Goal: Transaction & Acquisition: Purchase product/service

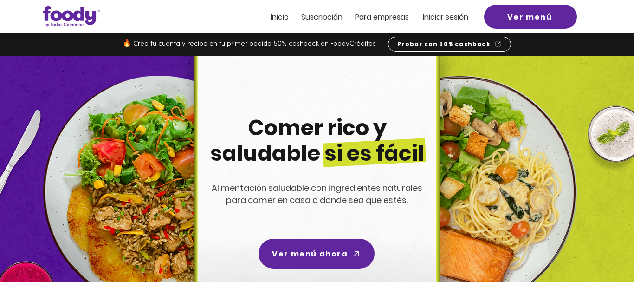
click at [433, 15] on span "Iniciar sesión" at bounding box center [446, 17] width 46 height 11
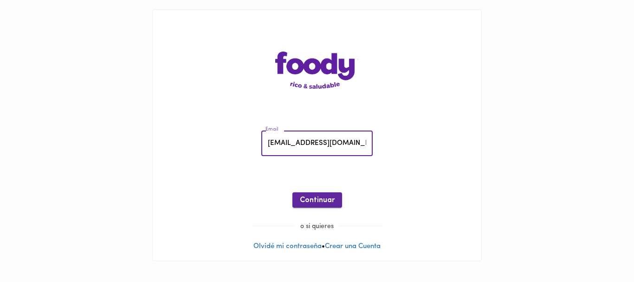
type input "temiscira@hotmail.com"
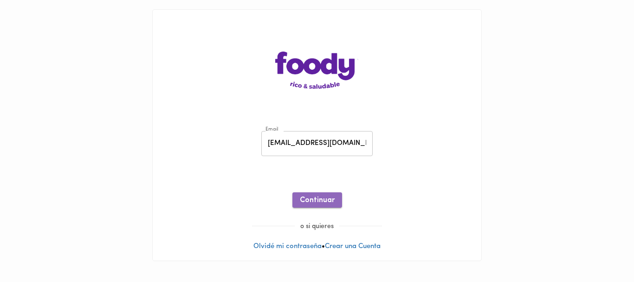
click at [325, 200] on span "Continuar" at bounding box center [317, 200] width 35 height 9
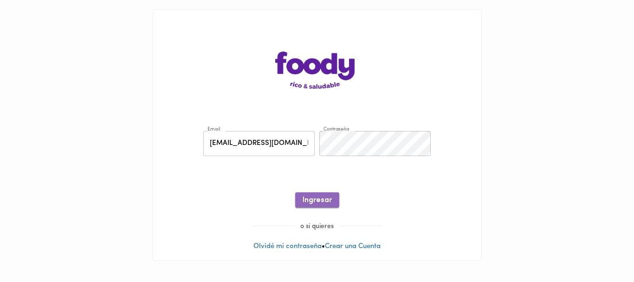
click at [326, 199] on span "Ingresar" at bounding box center [317, 200] width 29 height 9
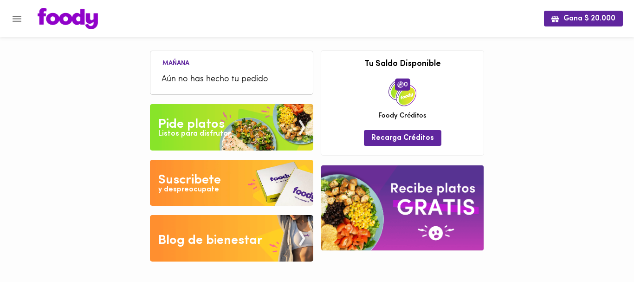
click at [232, 77] on span "Aún no has hecho tu pedido" at bounding box center [232, 79] width 140 height 13
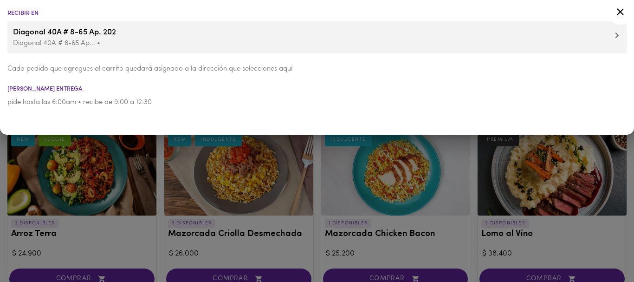
click at [320, 181] on div at bounding box center [317, 141] width 634 height 282
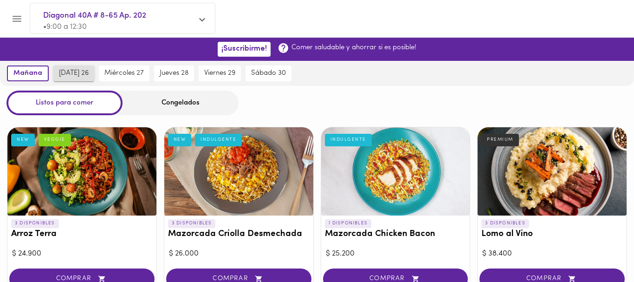
click at [68, 72] on span "martes 26" at bounding box center [74, 73] width 30 height 8
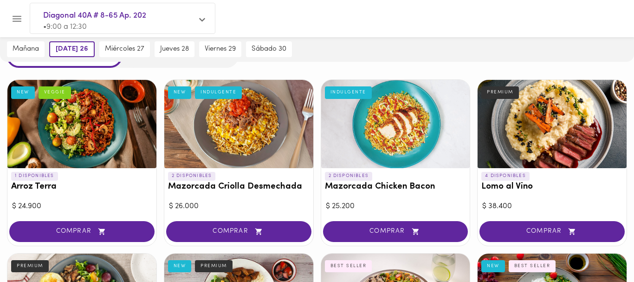
click at [536, 124] on div at bounding box center [552, 124] width 149 height 88
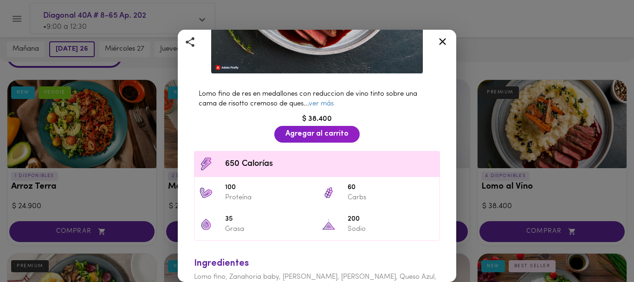
scroll to position [256, 0]
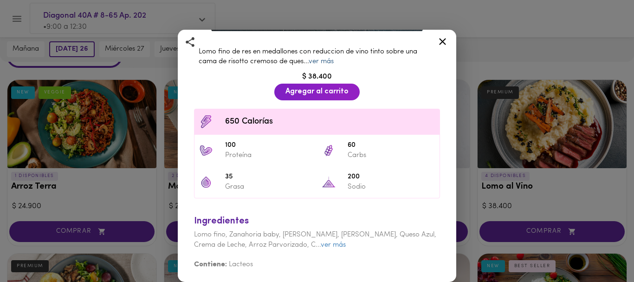
click at [326, 61] on link "ver más" at bounding box center [321, 61] width 25 height 7
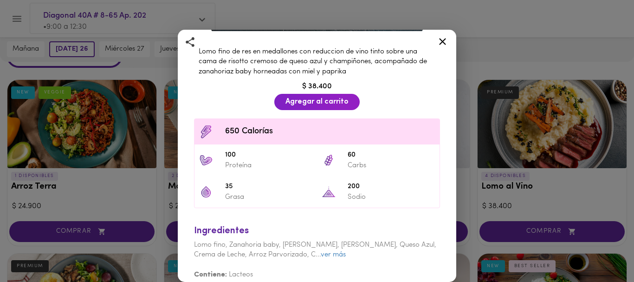
click at [439, 40] on icon at bounding box center [443, 42] width 12 height 12
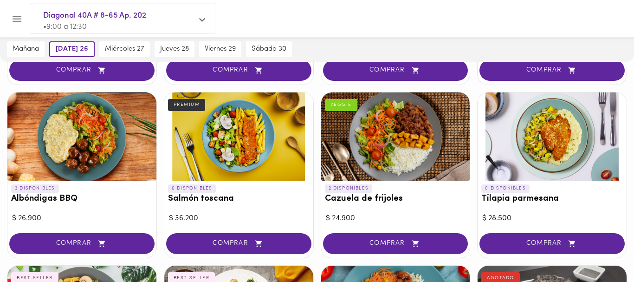
scroll to position [747, 0]
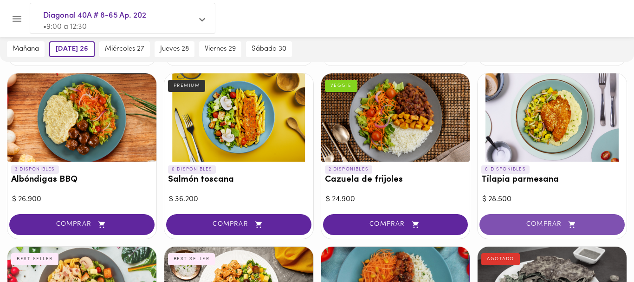
click at [529, 225] on span "COMPRAR" at bounding box center [552, 225] width 122 height 8
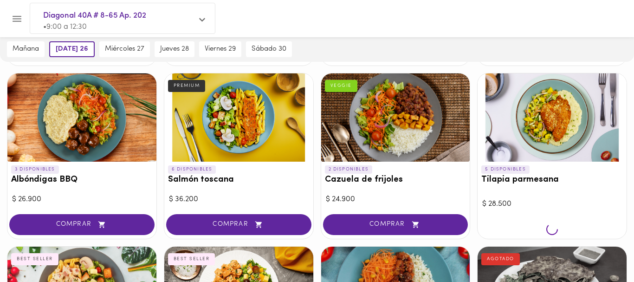
scroll to position [748, 0]
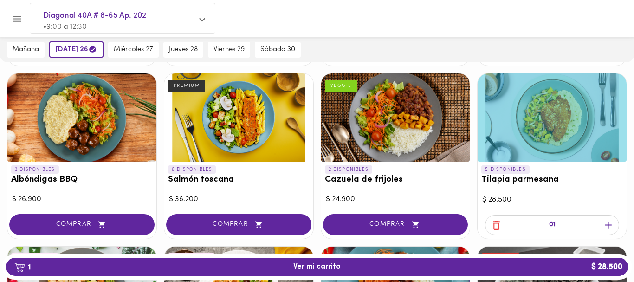
click at [607, 225] on icon "button" at bounding box center [608, 225] width 7 height 7
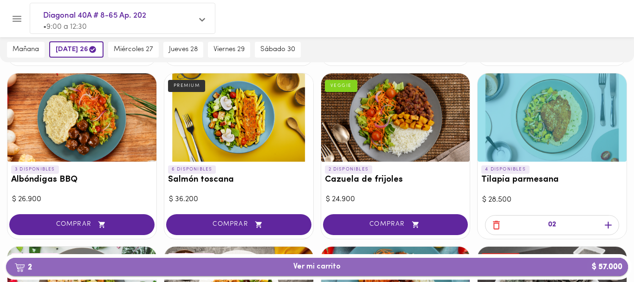
click at [346, 267] on span "2 Ver mi carrito $ 57.000" at bounding box center [316, 266] width 607 height 9
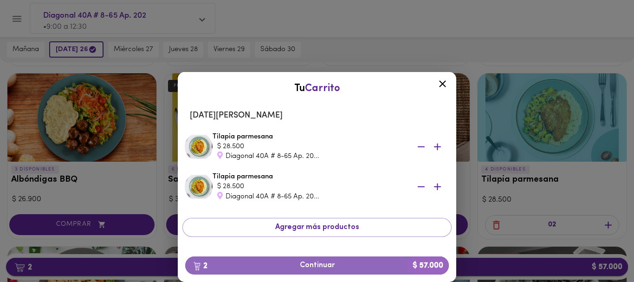
click at [346, 267] on span "2 Continuar $ 57.000" at bounding box center [317, 265] width 249 height 9
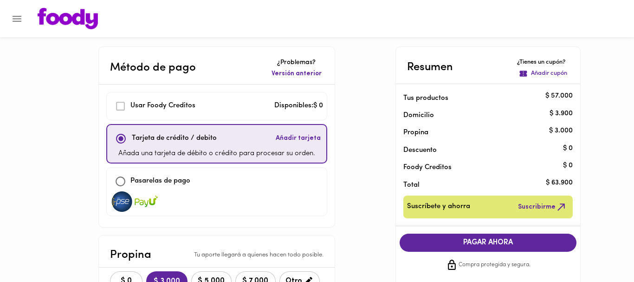
scroll to position [47, 0]
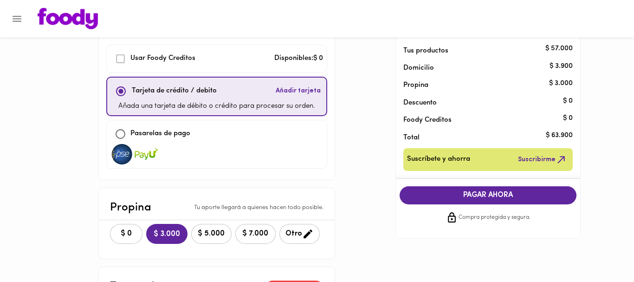
click at [121, 137] on input "checkbox" at bounding box center [121, 134] width 20 height 20
checkbox input "true"
checkbox input "false"
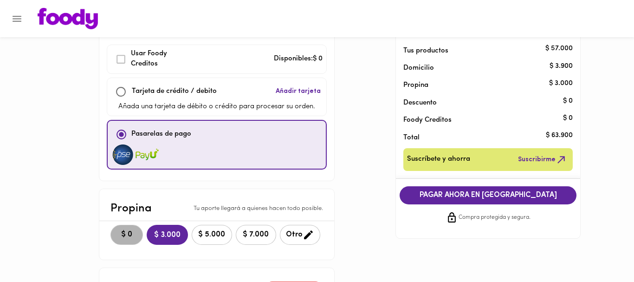
click at [128, 233] on span "$ 0" at bounding box center [127, 234] width 20 height 9
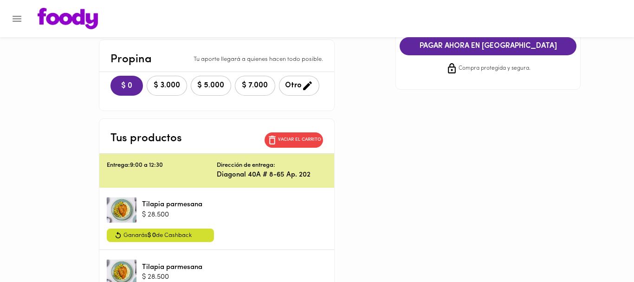
scroll to position [95, 0]
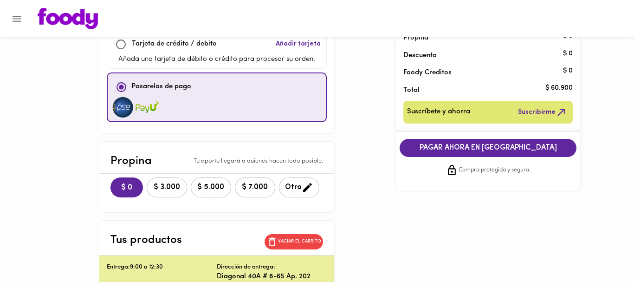
click at [481, 149] on span "PAGAR AHORA EN PASARELA" at bounding box center [488, 148] width 159 height 9
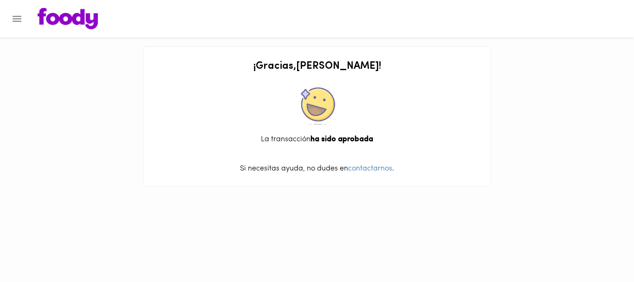
click at [16, 22] on icon "Menu" at bounding box center [17, 19] width 12 height 12
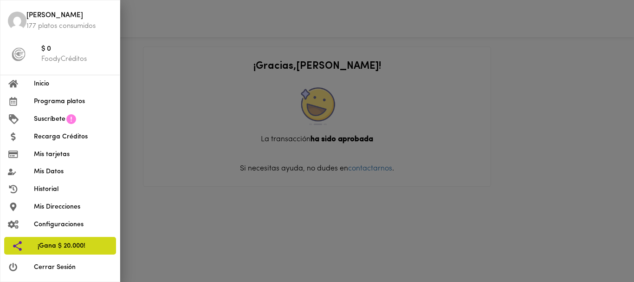
drag, startPoint x: 60, startPoint y: 267, endPoint x: 65, endPoint y: 251, distance: 17.0
click at [60, 266] on span "Cerrar Sesión" at bounding box center [73, 267] width 78 height 10
